Goal: Use online tool/utility

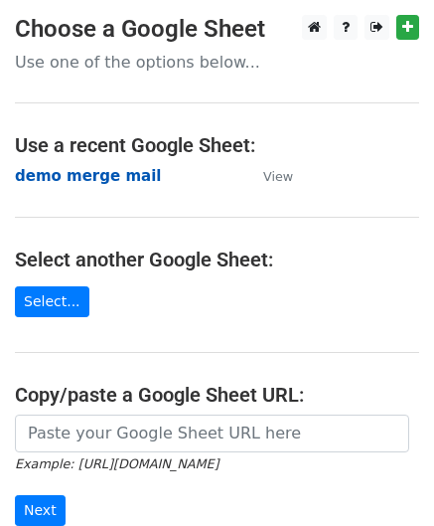
click at [78, 174] on strong "demo merge mail" at bounding box center [88, 176] width 146 height 18
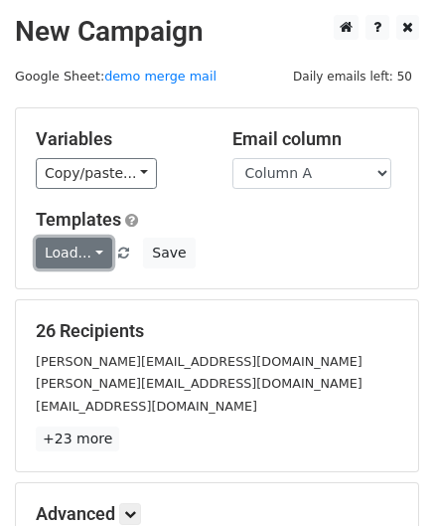
click at [95, 255] on link "Load..." at bounding box center [74, 252] width 76 height 31
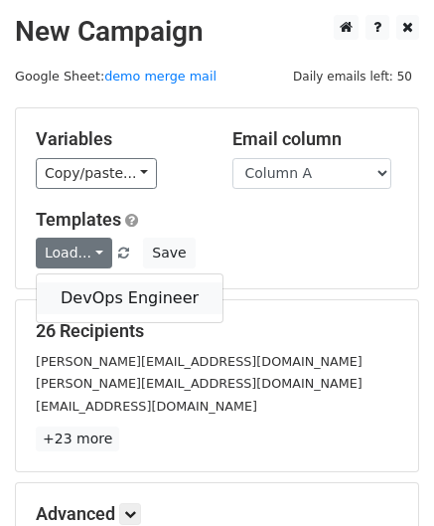
click at [89, 291] on link "DevOps Engineer" at bounding box center [130, 298] width 186 height 32
